Goal: Task Accomplishment & Management: Manage account settings

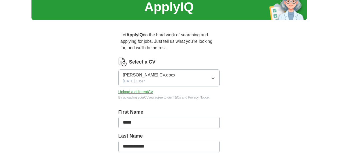
scroll to position [54, 0]
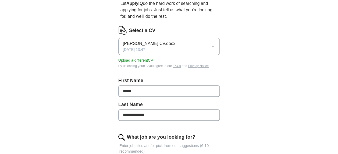
click at [133, 60] on button "Upload a different CV" at bounding box center [135, 61] width 35 height 6
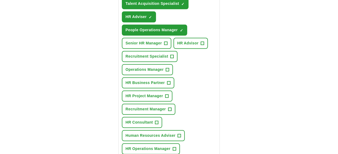
scroll to position [242, 0]
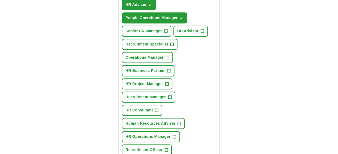
click at [169, 69] on span "+" at bounding box center [168, 71] width 3 height 4
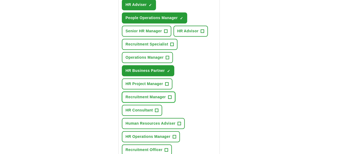
click at [170, 95] on span "+" at bounding box center [169, 97] width 3 height 4
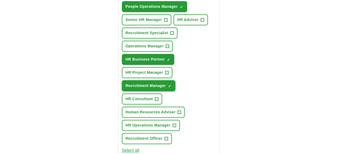
scroll to position [269, 0]
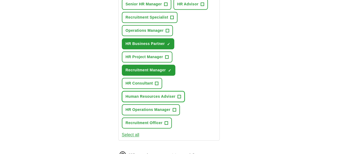
click at [179, 95] on span "+" at bounding box center [179, 96] width 3 height 4
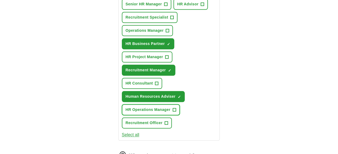
click at [173, 108] on span "+" at bounding box center [174, 110] width 3 height 4
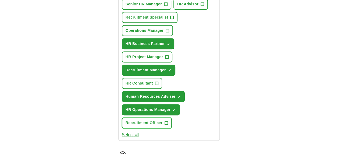
click at [167, 121] on span "+" at bounding box center [166, 123] width 3 height 4
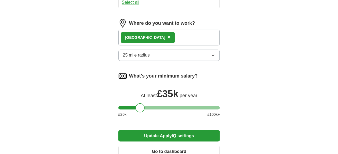
scroll to position [403, 0]
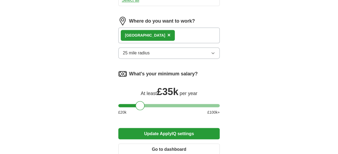
click at [197, 132] on button "Update ApplyIQ settings" at bounding box center [169, 133] width 102 height 11
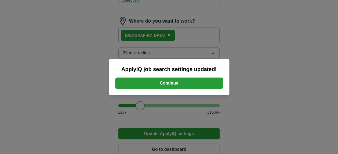
click at [192, 83] on button "Continue" at bounding box center [169, 82] width 108 height 11
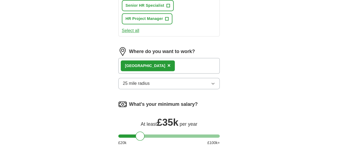
scroll to position [457, 0]
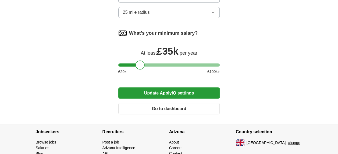
click at [179, 90] on button "Update ApplyIQ settings" at bounding box center [169, 92] width 102 height 11
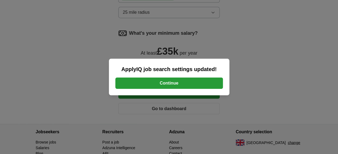
click at [188, 83] on button "Continue" at bounding box center [169, 82] width 108 height 11
